Goal: Information Seeking & Learning: Learn about a topic

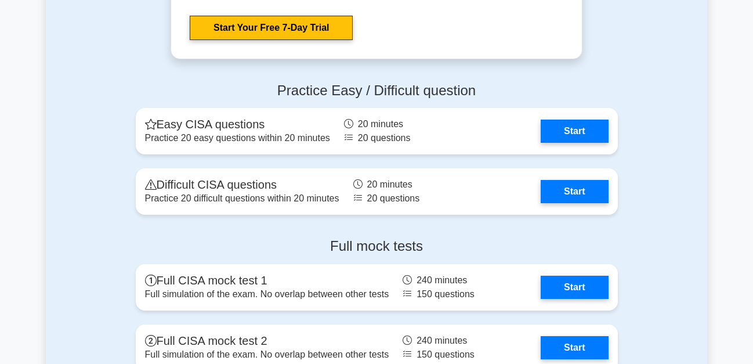
scroll to position [1638, 0]
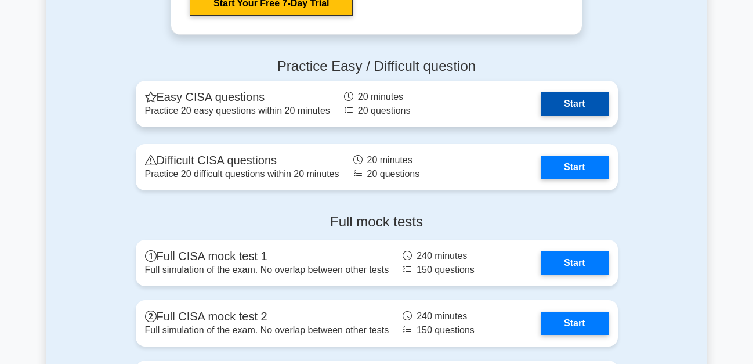
click at [568, 101] on link "Start" at bounding box center [574, 103] width 67 height 23
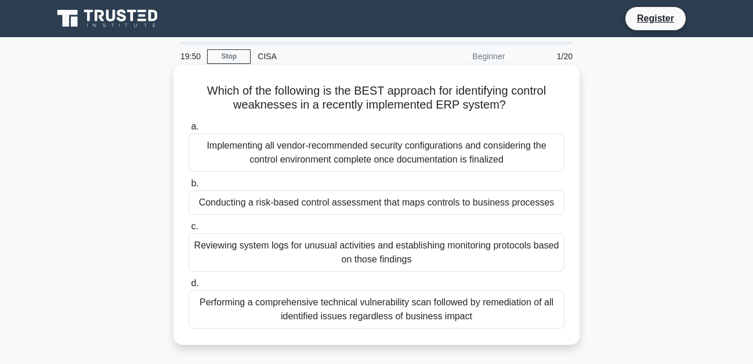
click at [361, 241] on div "Reviewing system logs for unusual activities and establishing monitoring protoc…" at bounding box center [377, 252] width 376 height 38
click at [189, 230] on input "c. Reviewing system logs for unusual activities and establishing monitoring pro…" at bounding box center [189, 227] width 0 height 8
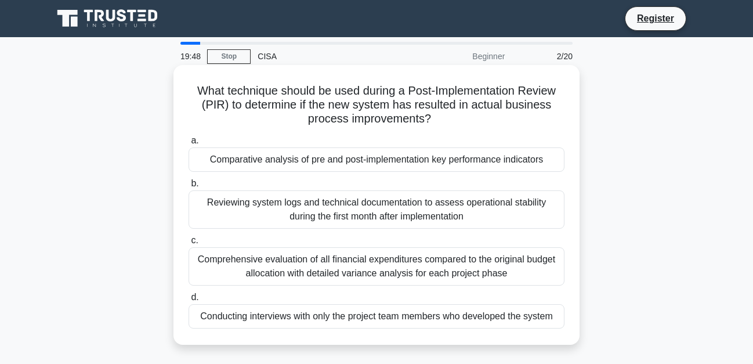
click at [233, 267] on div "Comprehensive evaluation of all financial expenditures compared to the original…" at bounding box center [377, 266] width 376 height 38
click at [189, 244] on input "c. Comprehensive evaluation of all financial expenditures compared to the origi…" at bounding box center [189, 241] width 0 height 8
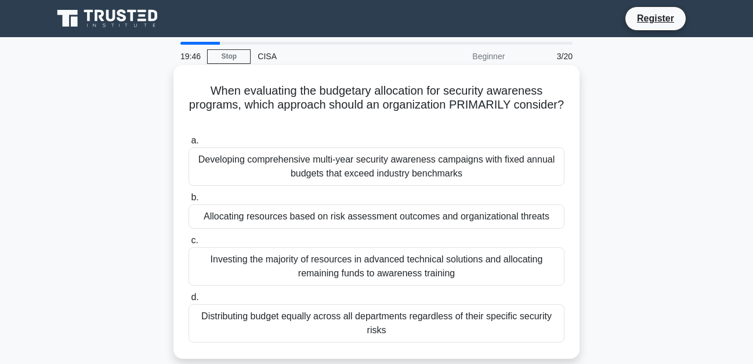
click at [238, 220] on div "Allocating resources based on risk assessment outcomes and organizational threa…" at bounding box center [377, 216] width 376 height 24
click at [189, 201] on input "b. Allocating resources based on risk assessment outcomes and organizational th…" at bounding box center [189, 198] width 0 height 8
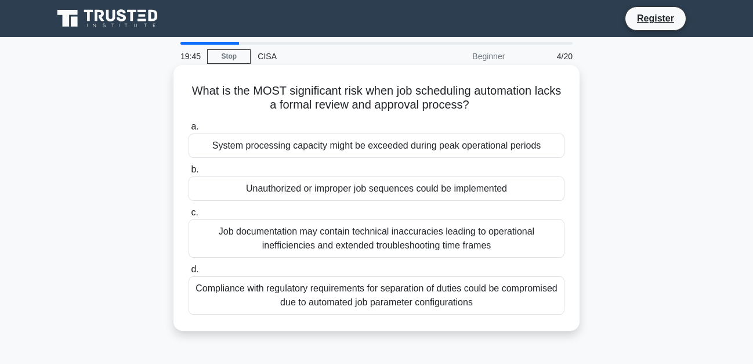
click at [265, 155] on div "System processing capacity might be exceeded during peak operational periods" at bounding box center [377, 145] width 376 height 24
click at [189, 131] on input "a. System processing capacity might be exceeded during peak operational periods" at bounding box center [189, 127] width 0 height 8
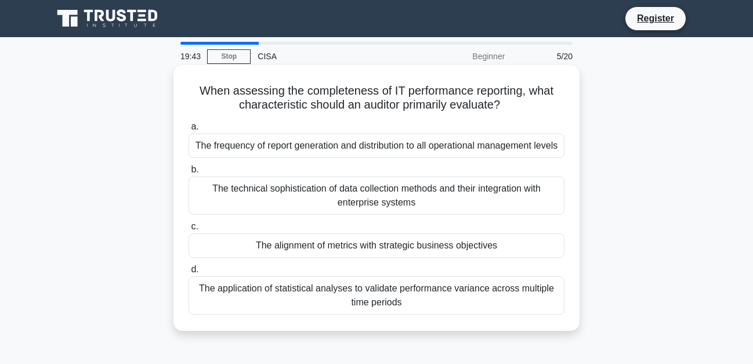
click at [277, 310] on div "The application of statistical analyses to validate performance variance across…" at bounding box center [377, 295] width 376 height 38
click at [189, 273] on input "d. The application of statistical analyses to validate performance variance acr…" at bounding box center [189, 270] width 0 height 8
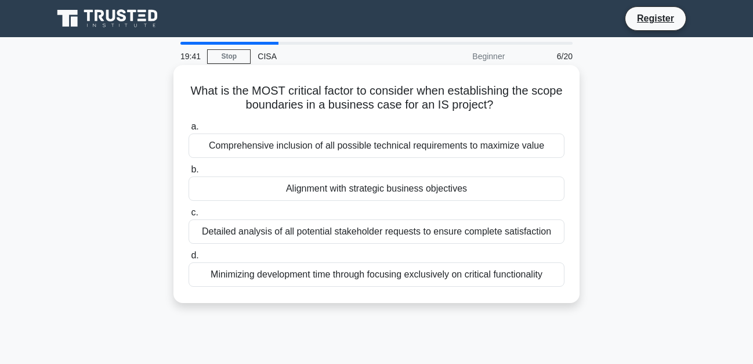
click at [304, 185] on div "Alignment with strategic business objectives" at bounding box center [377, 188] width 376 height 24
click at [189, 173] on input "b. Alignment with strategic business objectives" at bounding box center [189, 170] width 0 height 8
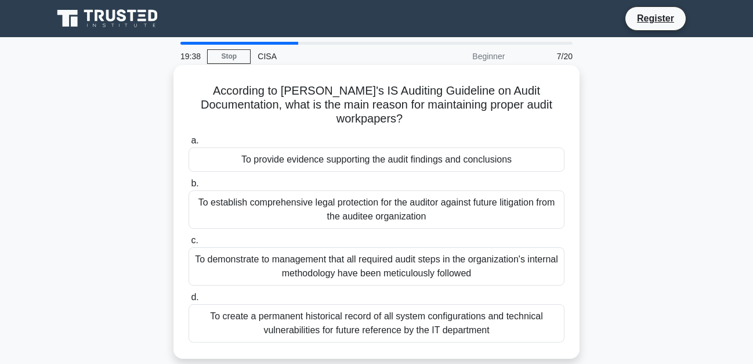
click at [316, 147] on div "To provide evidence supporting the audit findings and conclusions" at bounding box center [377, 159] width 376 height 24
click at [189, 144] on input "a. To provide evidence supporting the audit findings and conclusions" at bounding box center [189, 141] width 0 height 8
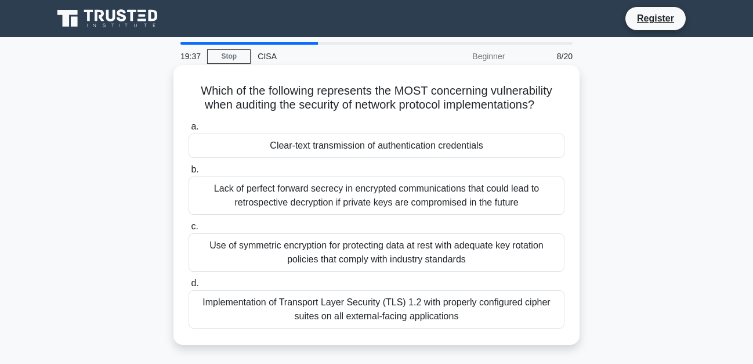
click at [317, 140] on div "Clear-text transmission of authentication credentials" at bounding box center [377, 145] width 376 height 24
click at [189, 131] on input "a. Clear-text transmission of authentication credentials" at bounding box center [189, 127] width 0 height 8
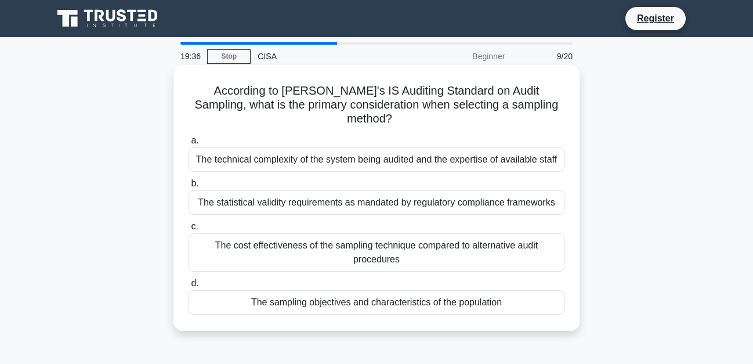
click at [330, 290] on div "The sampling objectives and characteristics of the population" at bounding box center [377, 302] width 376 height 24
click at [189, 287] on input "d. The sampling objectives and characteristics of the population" at bounding box center [189, 284] width 0 height 8
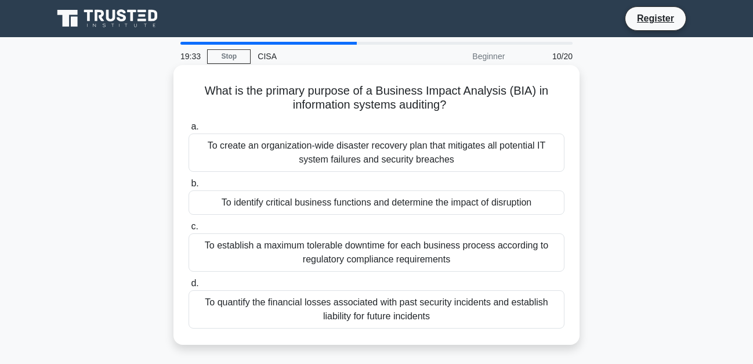
click at [356, 194] on div "To identify critical business functions and determine the impact of disruption" at bounding box center [377, 202] width 376 height 24
click at [189, 187] on input "b. To identify critical business functions and determine the impact of disrupti…" at bounding box center [189, 184] width 0 height 8
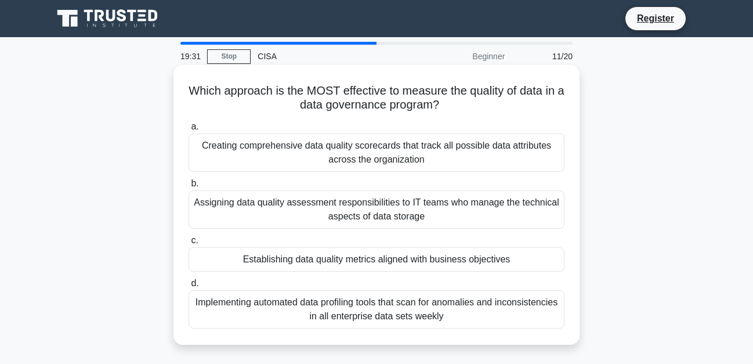
click at [332, 265] on div "Establishing data quality metrics aligned with business objectives" at bounding box center [377, 259] width 376 height 24
click at [189, 244] on input "c. Establishing data quality metrics aligned with business objectives" at bounding box center [189, 241] width 0 height 8
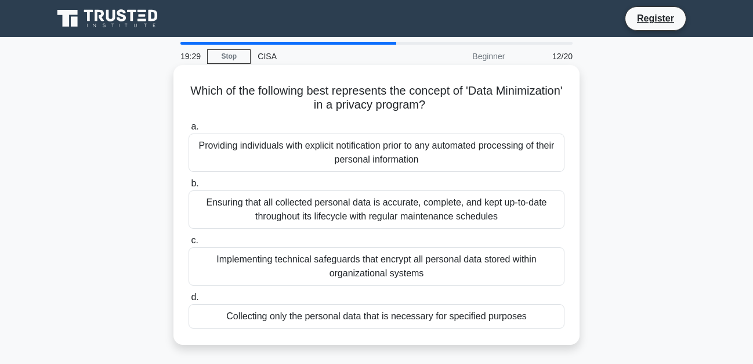
click at [317, 316] on div "Collecting only the personal data that is necessary for specified purposes" at bounding box center [377, 316] width 376 height 24
click at [189, 301] on input "d. Collecting only the personal data that is necessary for specified purposes" at bounding box center [189, 298] width 0 height 8
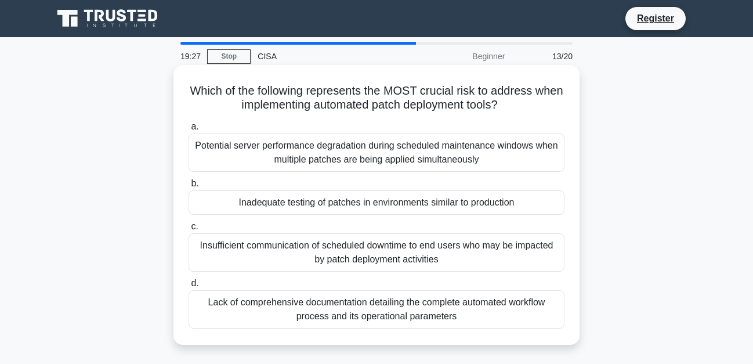
click at [365, 203] on div "Inadequate testing of patches in environments similar to production" at bounding box center [377, 202] width 376 height 24
click at [189, 187] on input "b. Inadequate testing of patches in environments similar to production" at bounding box center [189, 184] width 0 height 8
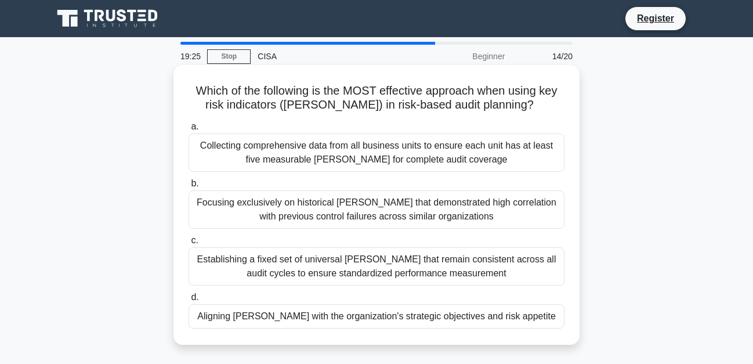
click at [316, 323] on div "Aligning KRIs with the organization's strategic objectives and risk appetite" at bounding box center [377, 316] width 376 height 24
click at [189, 301] on input "d. Aligning KRIs with the organization's strategic objectives and risk appetite" at bounding box center [189, 298] width 0 height 8
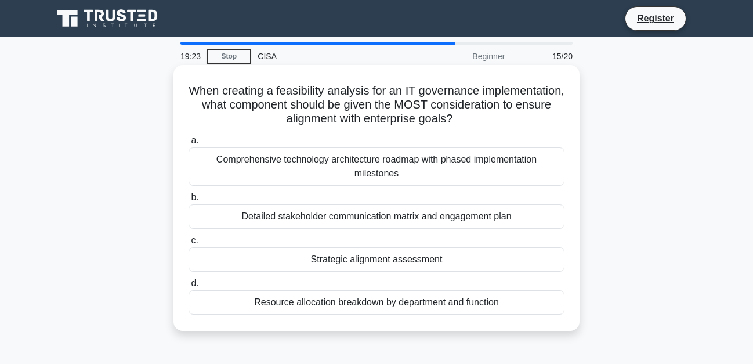
click at [324, 271] on div "Strategic alignment assessment" at bounding box center [377, 259] width 376 height 24
click at [189, 244] on input "c. Strategic alignment assessment" at bounding box center [189, 241] width 0 height 8
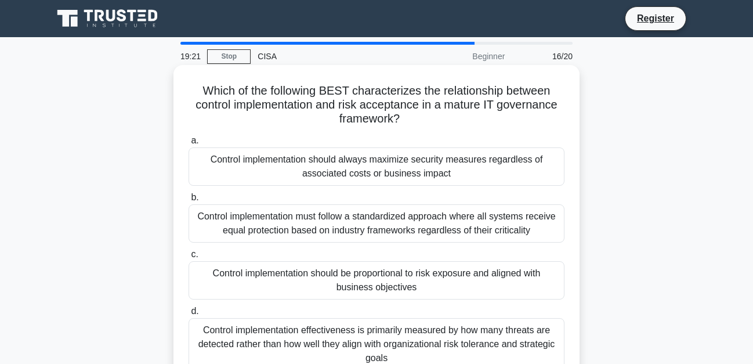
click at [325, 271] on div "Control implementation should be proportional to risk exposure and aligned with…" at bounding box center [377, 280] width 376 height 38
click at [189, 258] on input "c. Control implementation should be proportional to risk exposure and aligned w…" at bounding box center [189, 255] width 0 height 8
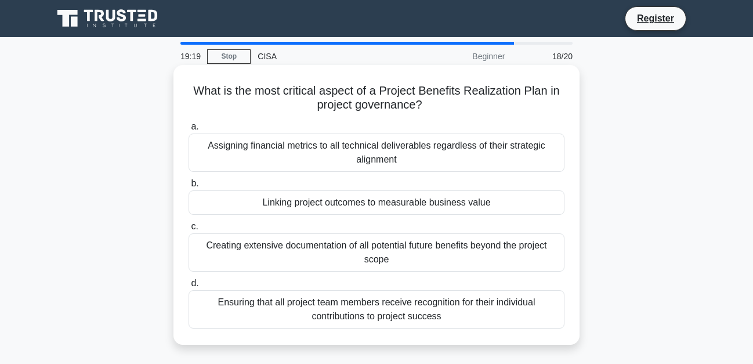
drag, startPoint x: 325, startPoint y: 271, endPoint x: 304, endPoint y: 204, distance: 69.9
click at [304, 204] on div "Linking project outcomes to measurable business value" at bounding box center [377, 202] width 376 height 24
click at [189, 187] on input "b. Linking project outcomes to measurable business value" at bounding box center [189, 184] width 0 height 8
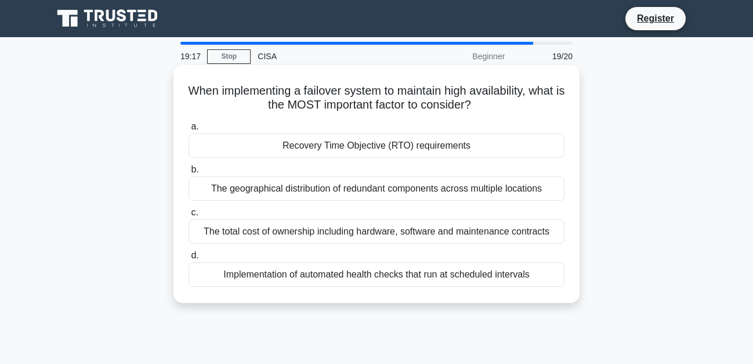
click at [320, 151] on div "Recovery Time Objective (RTO) requirements" at bounding box center [377, 145] width 376 height 24
click at [189, 131] on input "a. Recovery Time Objective (RTO) requirements" at bounding box center [189, 127] width 0 height 8
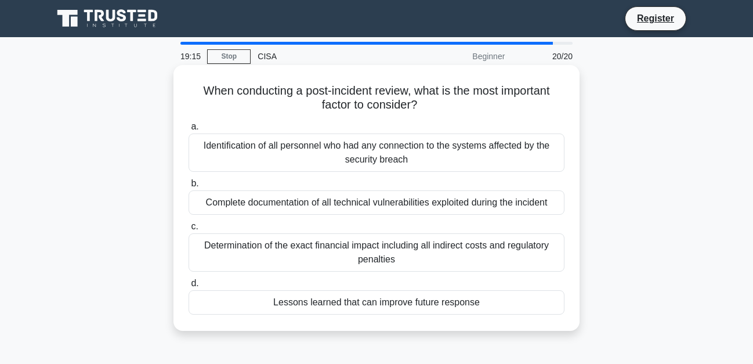
click at [335, 302] on div "Lessons learned that can improve future response" at bounding box center [377, 302] width 376 height 24
click at [189, 287] on input "d. Lessons learned that can improve future response" at bounding box center [189, 284] width 0 height 8
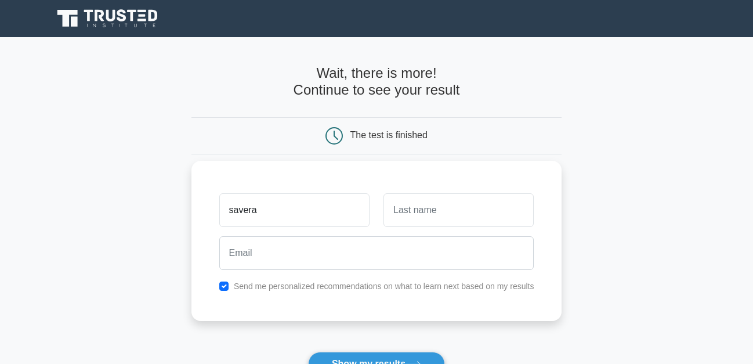
type input "savera"
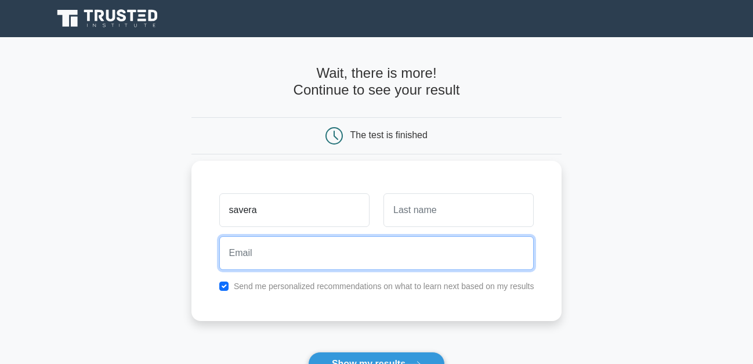
click at [461, 261] on input "email" at bounding box center [376, 253] width 315 height 34
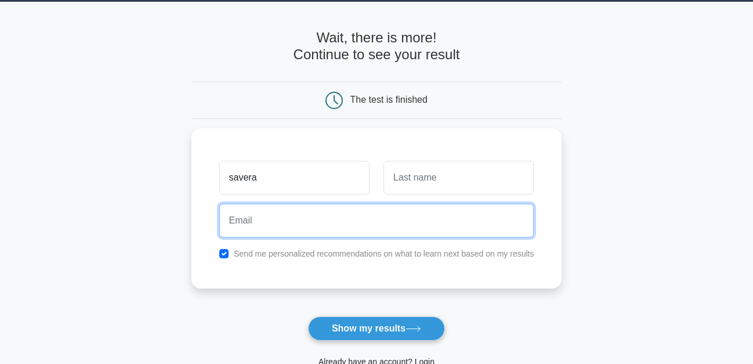
scroll to position [36, 0]
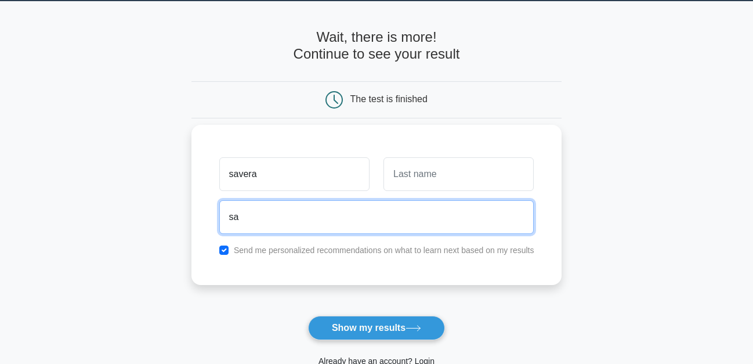
type input "[EMAIL_ADDRESS][DOMAIN_NAME]"
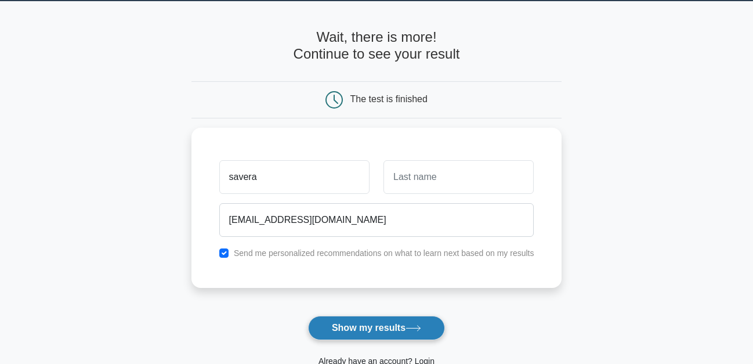
click at [367, 329] on button "Show my results" at bounding box center [376, 328] width 137 height 24
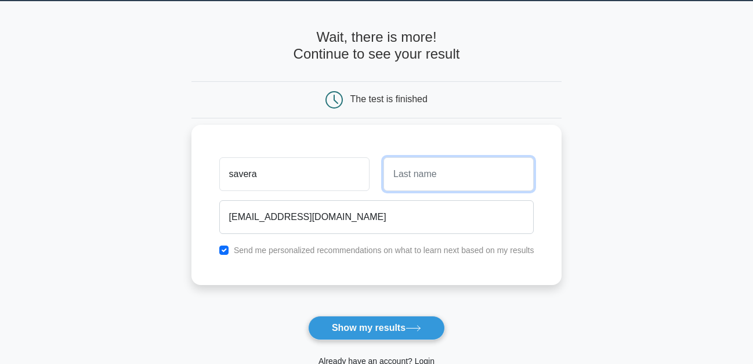
click at [420, 180] on input "text" at bounding box center [458, 174] width 150 height 34
click at [434, 273] on div "savera [EMAIL_ADDRESS][DOMAIN_NAME] Send me personalized recommendations on wha…" at bounding box center [376, 205] width 371 height 160
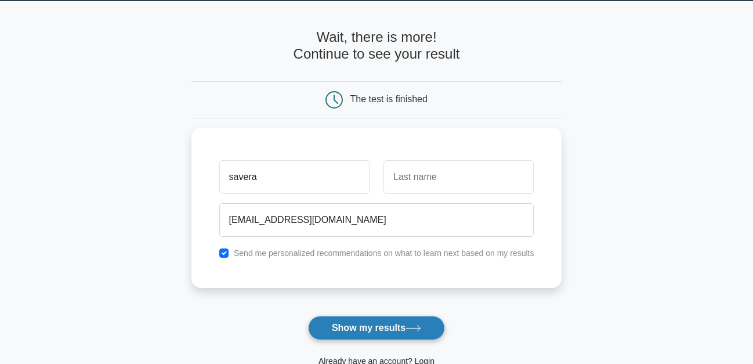
click at [383, 324] on button "Show my results" at bounding box center [376, 328] width 137 height 24
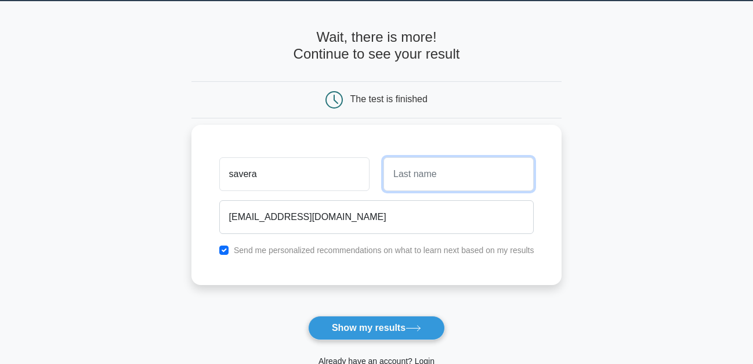
click at [415, 175] on input "text" at bounding box center [458, 174] width 150 height 34
type input "[PERSON_NAME]"
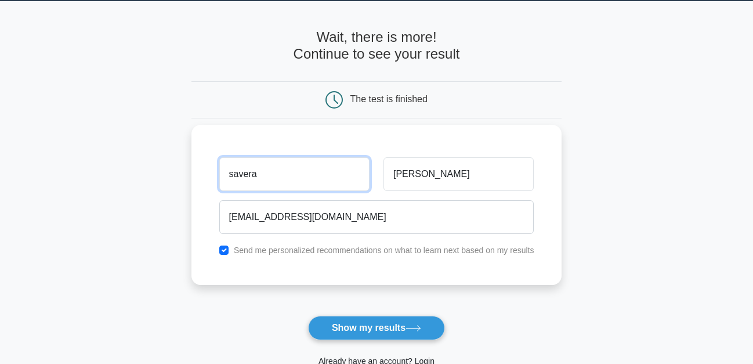
click at [334, 176] on input "savera" at bounding box center [294, 174] width 150 height 34
type input "SAVERA"
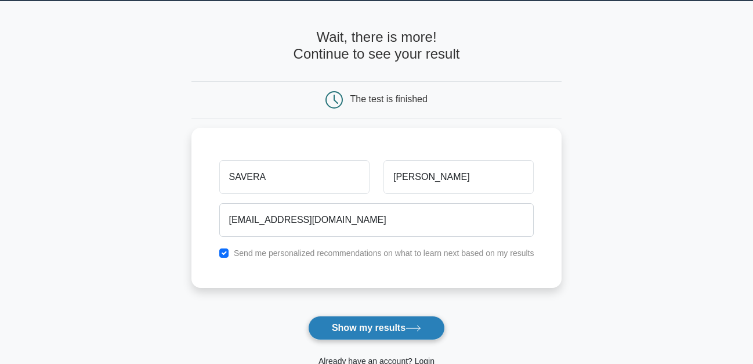
click at [365, 330] on button "Show my results" at bounding box center [376, 328] width 137 height 24
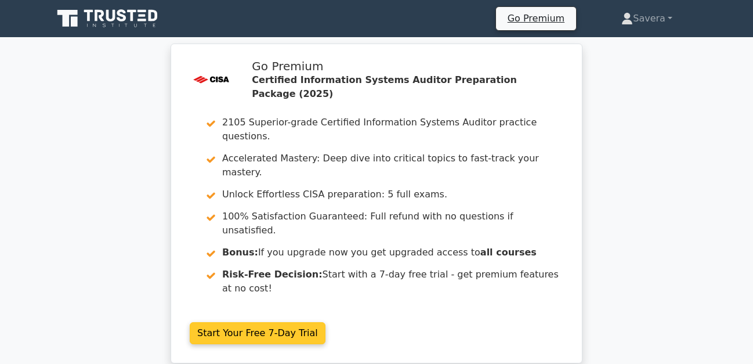
click at [256, 322] on link "Start Your Free 7-Day Trial" at bounding box center [258, 333] width 136 height 22
